Goal: Find specific fact: Find specific fact

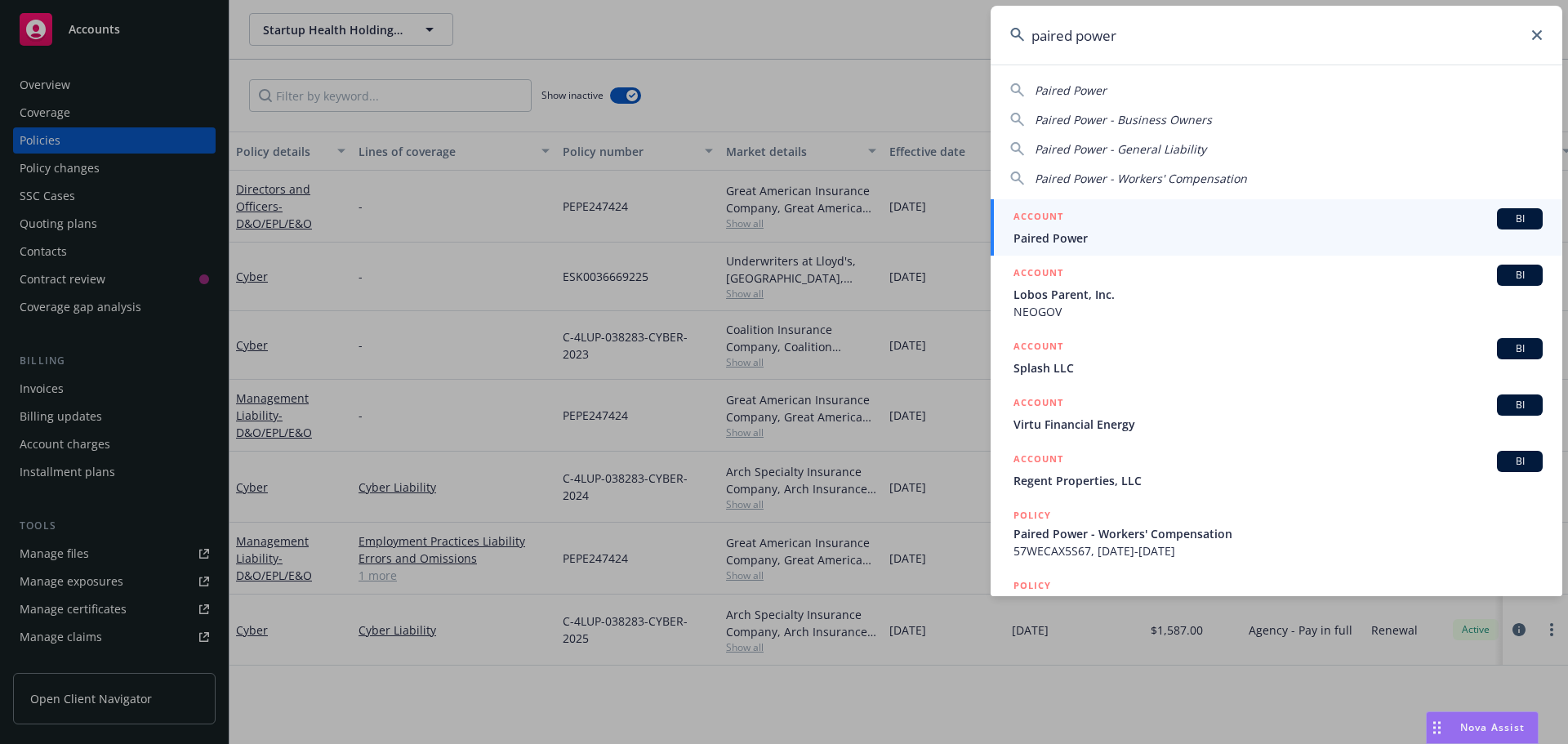
type input "paired power"
click at [1164, 220] on div "ACCOUNT BI" at bounding box center [1278, 219] width 529 height 21
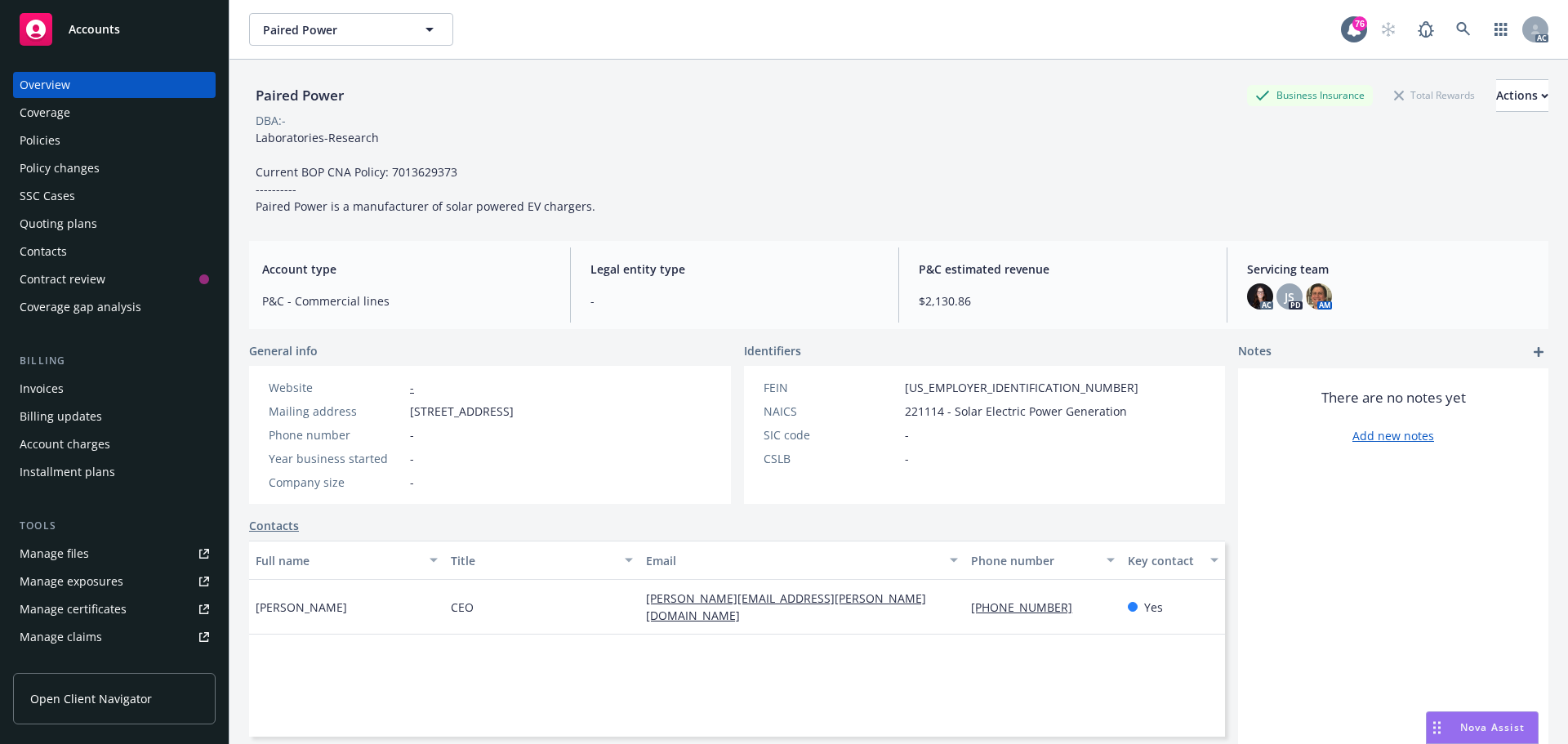
click at [100, 144] on div "Policies" at bounding box center [114, 140] width 189 height 26
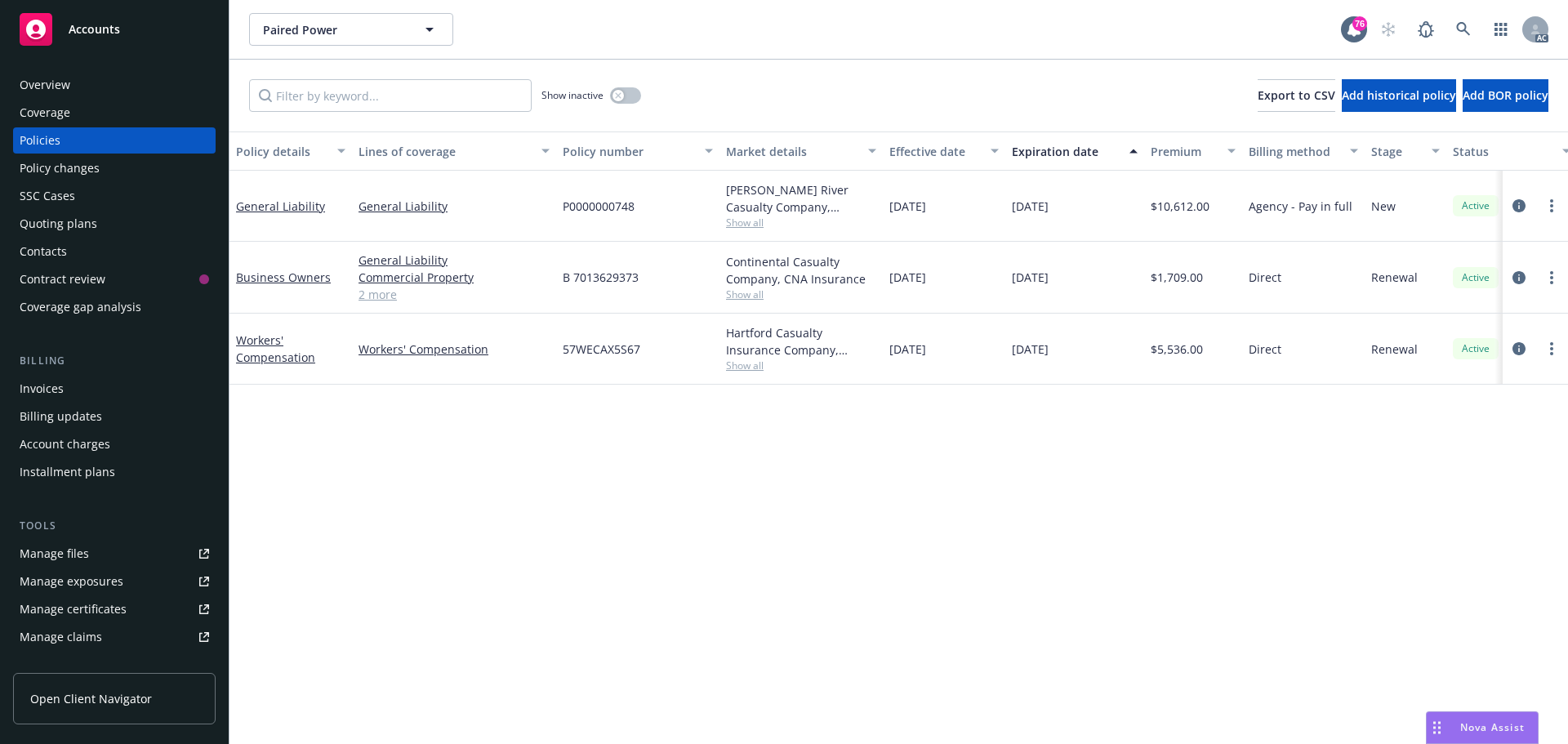
click at [381, 296] on link "2 more" at bounding box center [454, 294] width 191 height 17
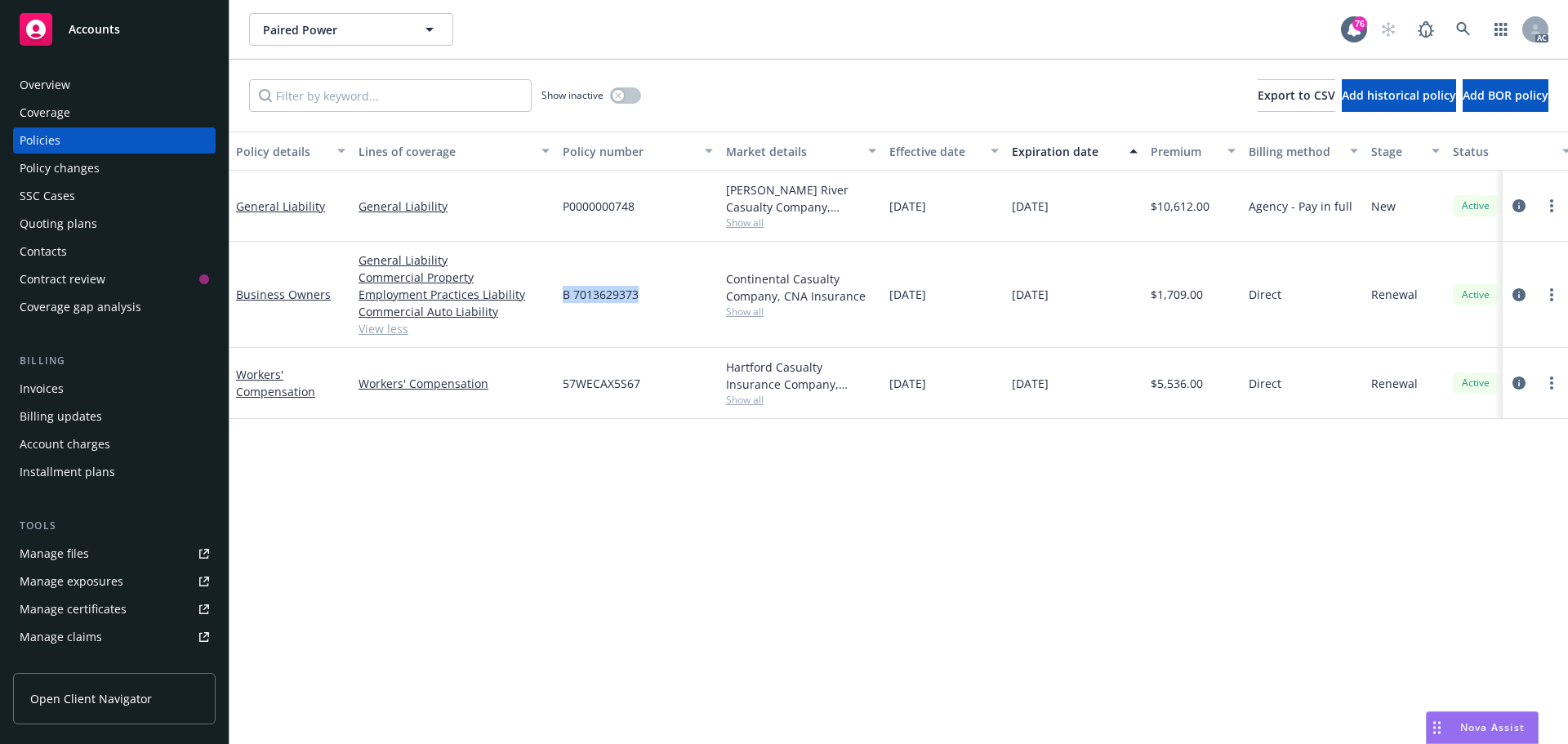
drag, startPoint x: 640, startPoint y: 301, endPoint x: 558, endPoint y: 297, distance: 82.1
click at [558, 297] on div "B 7013629373" at bounding box center [637, 294] width 163 height 106
copy span "B 7013629373"
click at [742, 321] on div "Continental Casualty Company, CNA Insurance Show all" at bounding box center [801, 294] width 163 height 106
click at [745, 311] on span "Show all" at bounding box center [801, 312] width 151 height 14
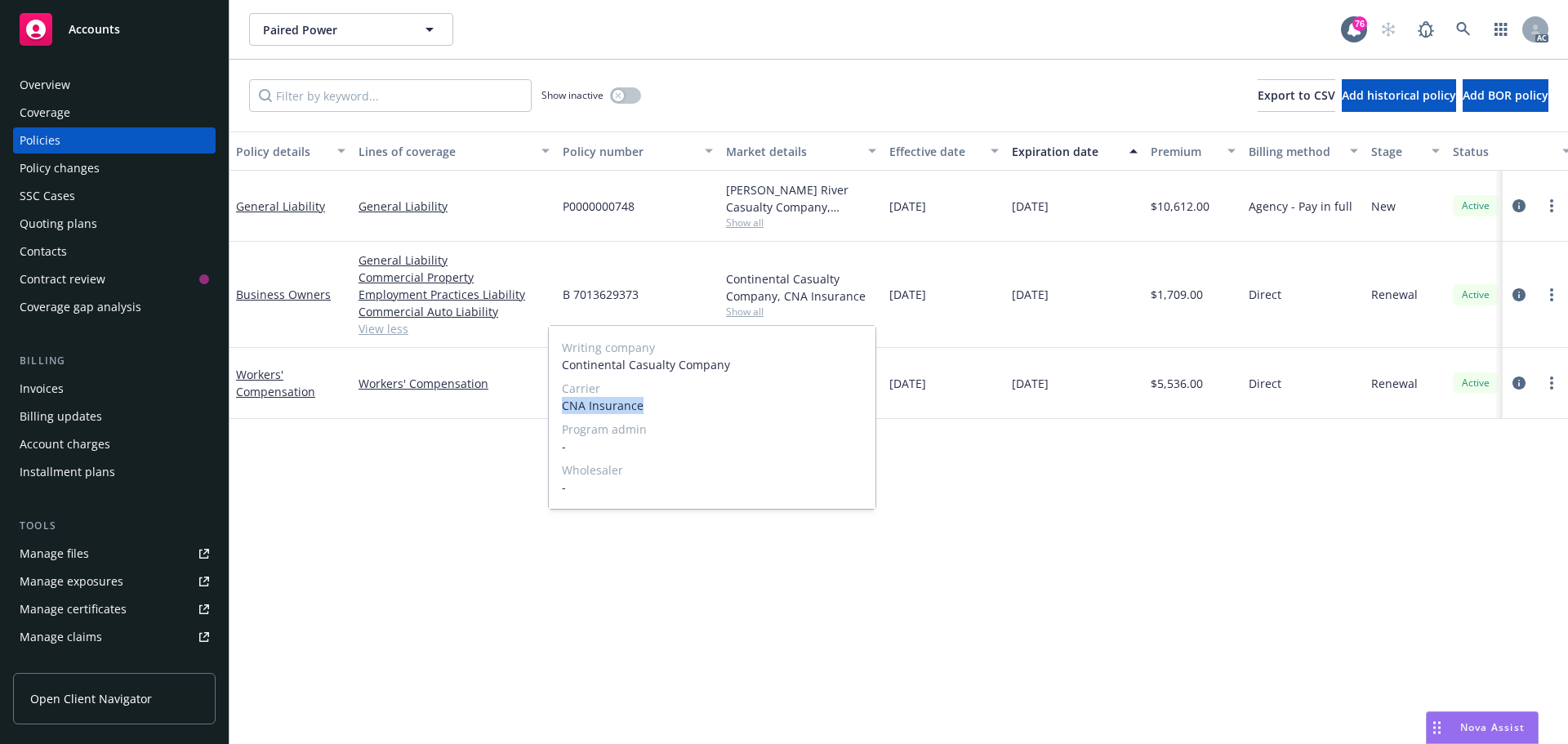
drag, startPoint x: 632, startPoint y: 406, endPoint x: 556, endPoint y: 407, distance: 76.0
click at [556, 407] on div "Writing company Continental Casualty Company Carrier CNA Insurance Program admi…" at bounding box center [712, 417] width 326 height 183
copy span "CNA Insurance"
